Goal: Information Seeking & Learning: Learn about a topic

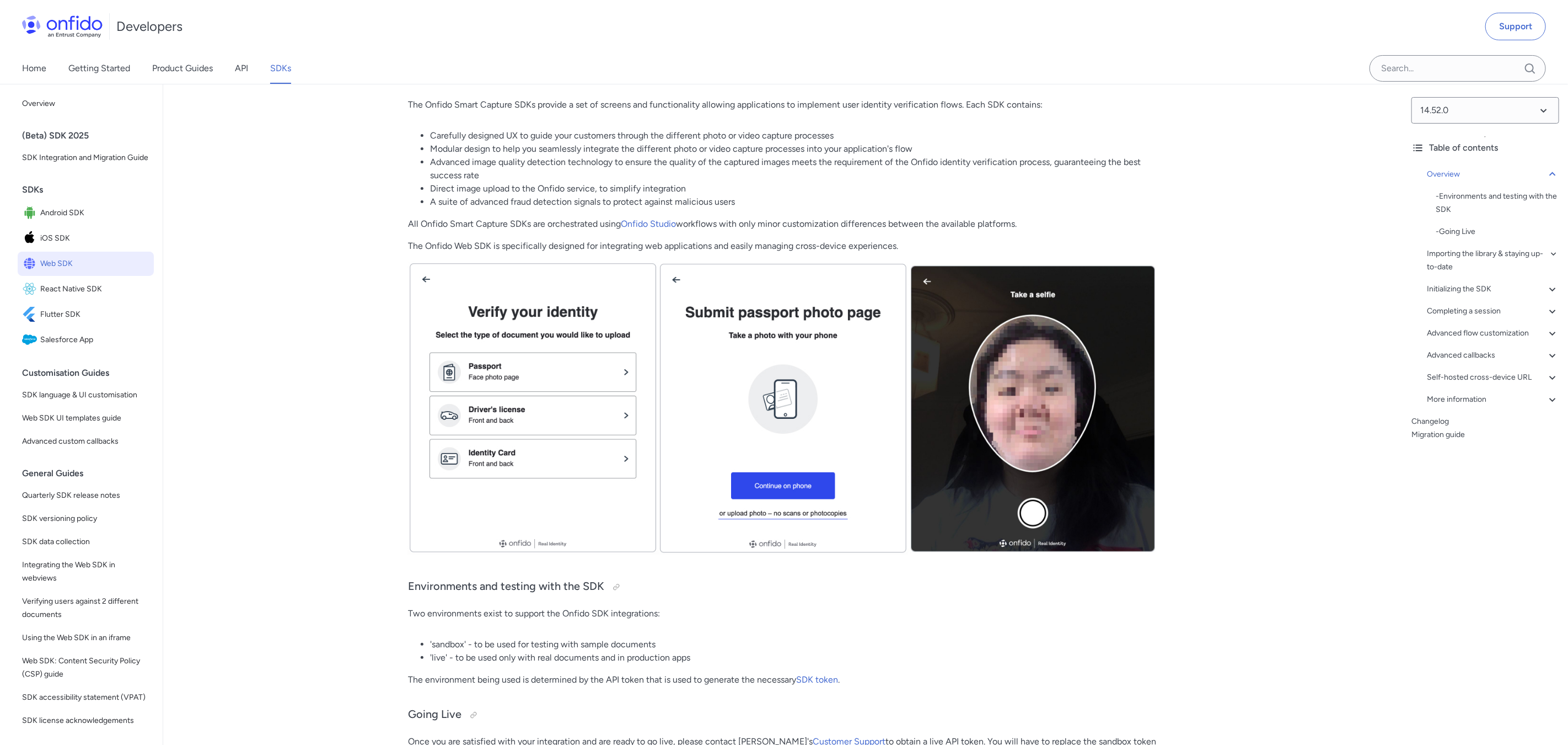
scroll to position [150, 0]
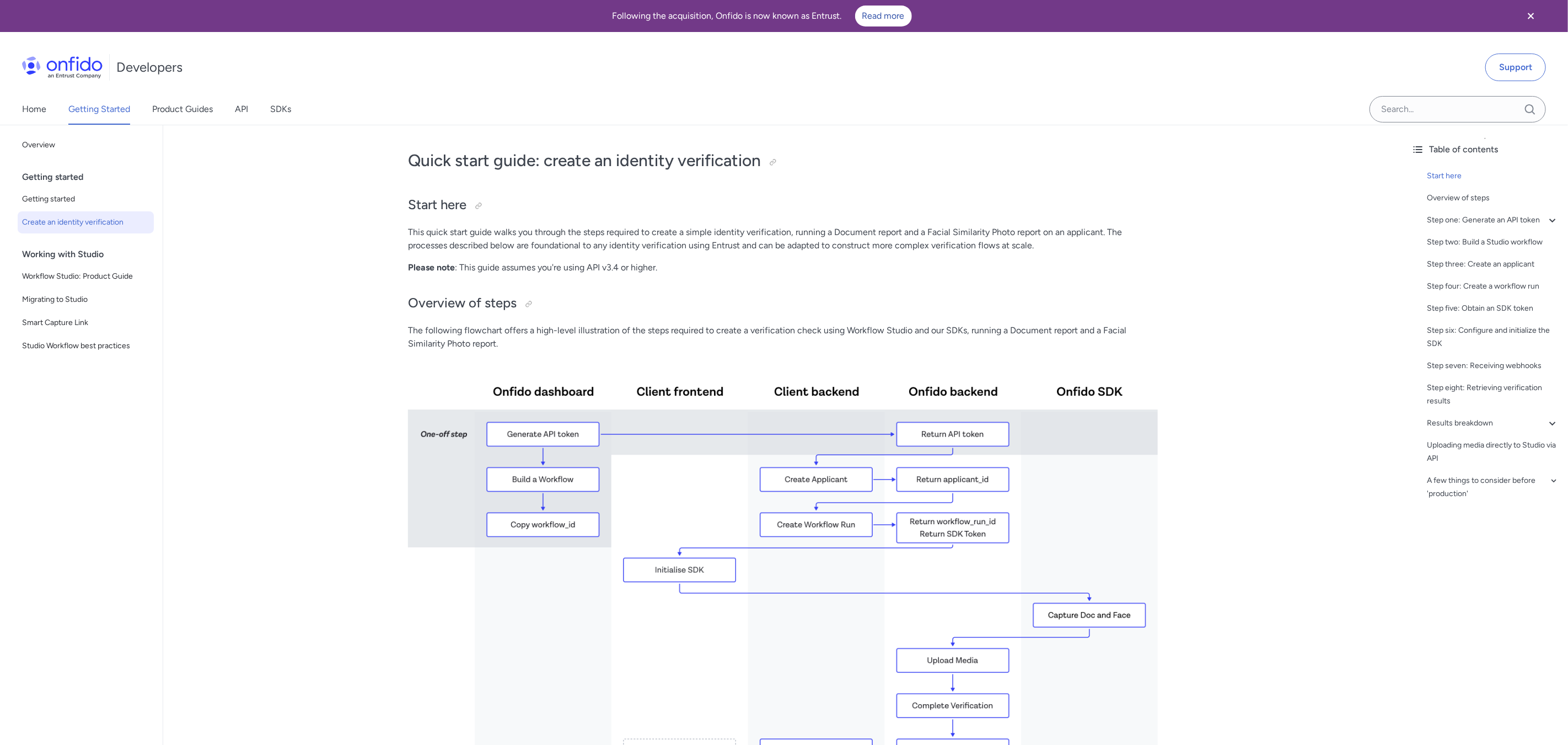
scroll to position [1778, 0]
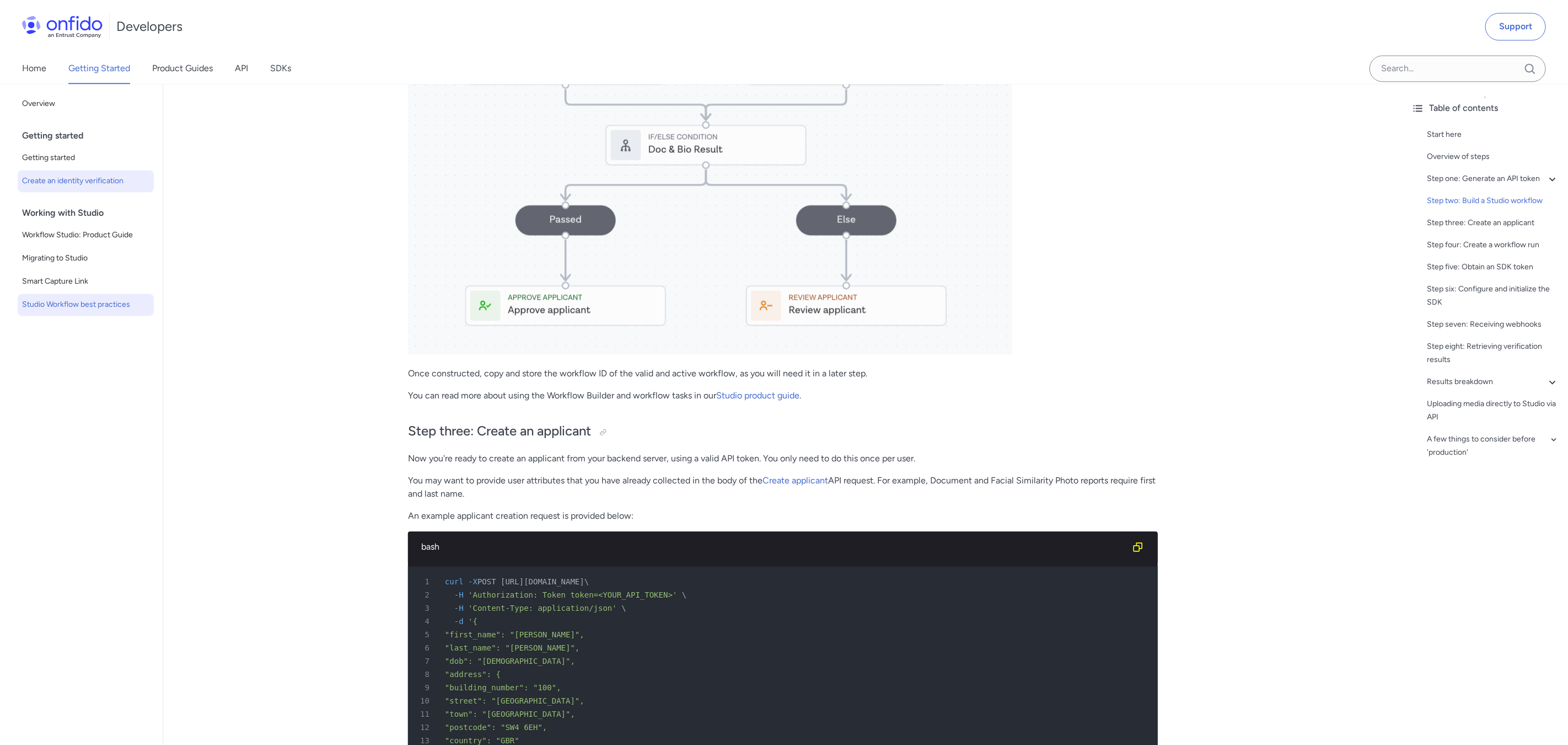
click at [122, 307] on span "Studio Workflow best practices" at bounding box center [85, 304] width 127 height 13
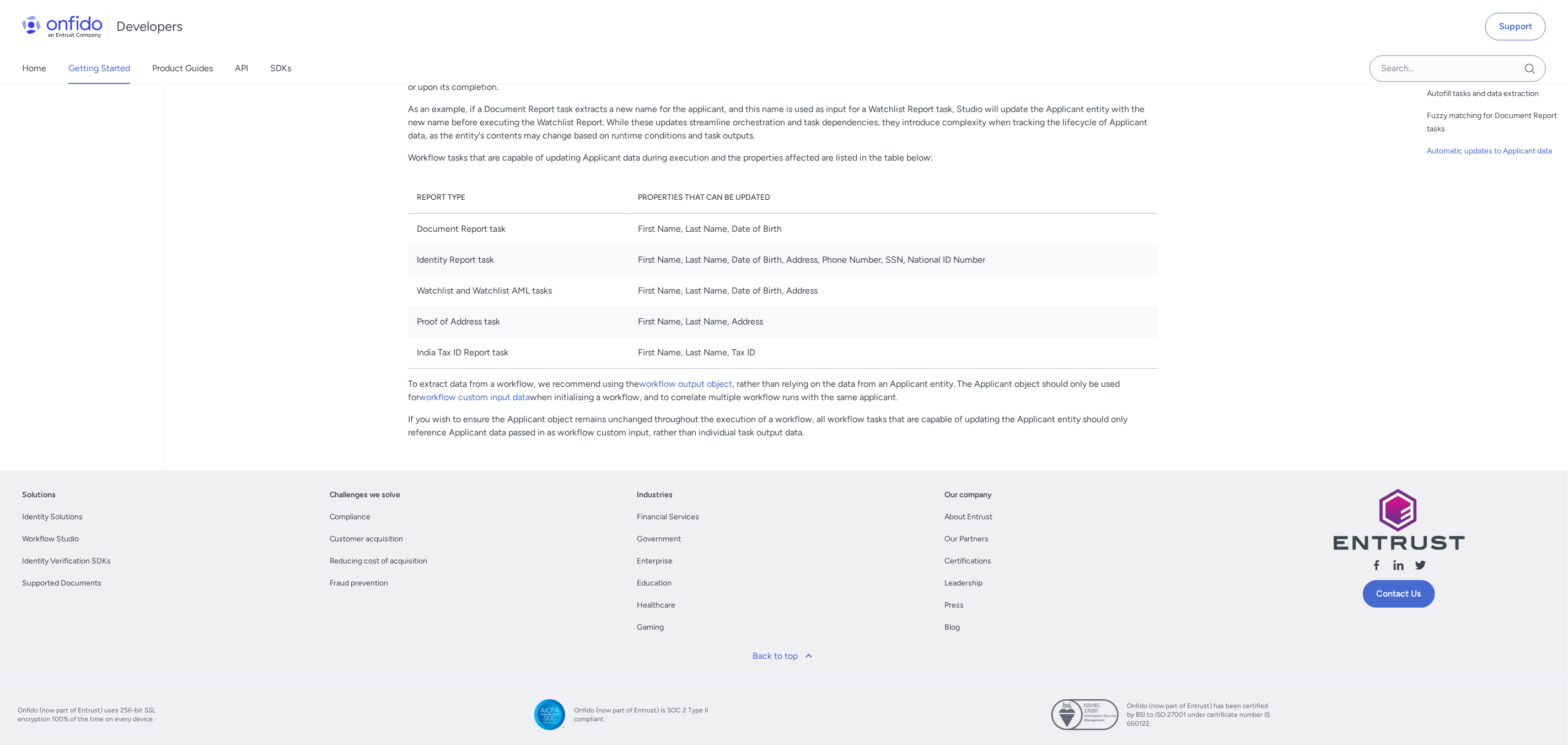
scroll to position [2658, 0]
click at [284, 65] on link "SDKs" at bounding box center [280, 68] width 21 height 31
